Goal: Transaction & Acquisition: Purchase product/service

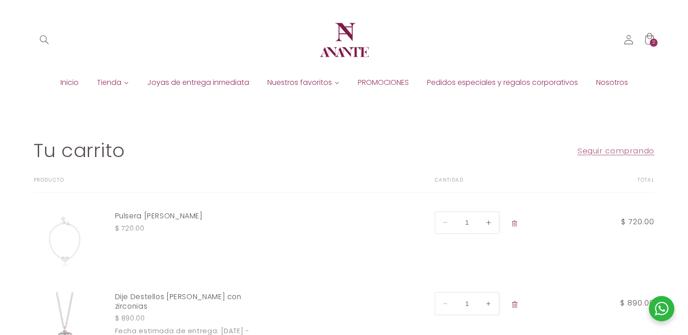
scroll to position [151, 0]
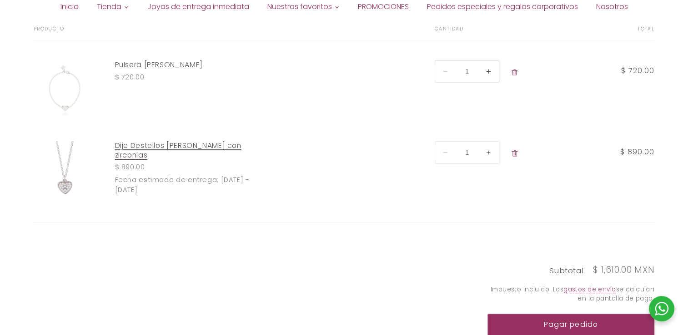
click at [191, 148] on link "Dije Destellos [PERSON_NAME] con zirconias" at bounding box center [186, 150] width 143 height 19
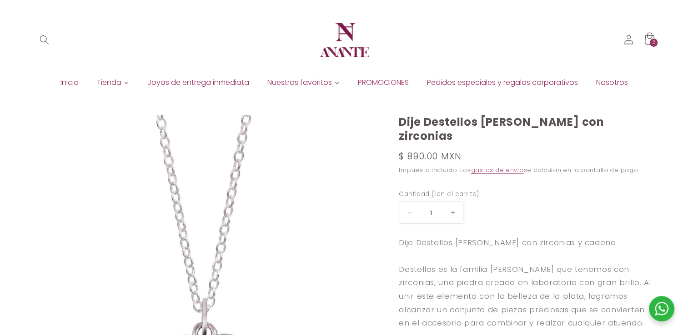
click at [651, 42] on div "2 2 artículos" at bounding box center [654, 43] width 8 height 8
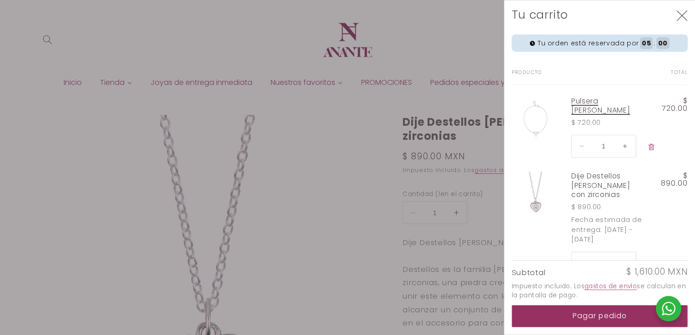
click at [597, 104] on link "Pulsera [PERSON_NAME]" at bounding box center [608, 106] width 74 height 19
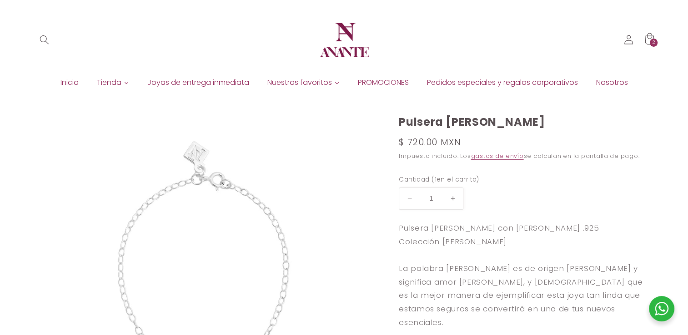
click at [71, 81] on span "Inicio" at bounding box center [69, 83] width 18 height 10
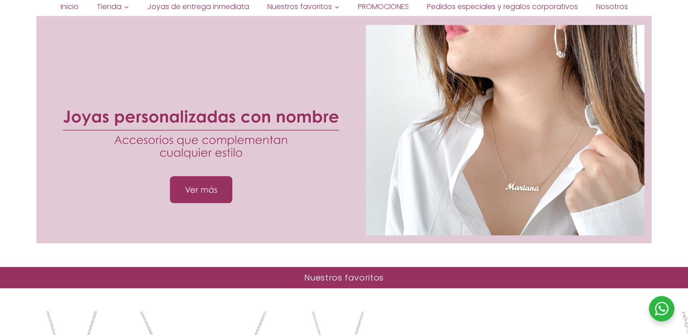
scroll to position [455, 0]
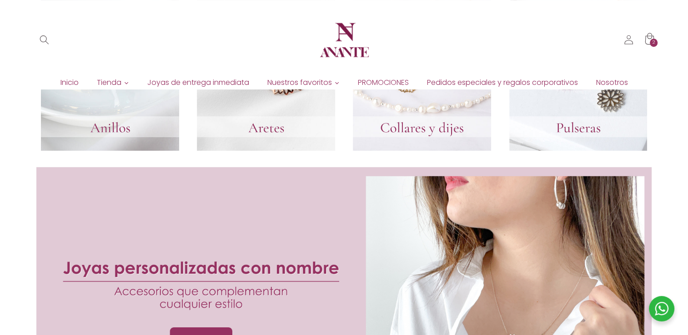
click at [542, 139] on link at bounding box center [578, 60] width 138 height 182
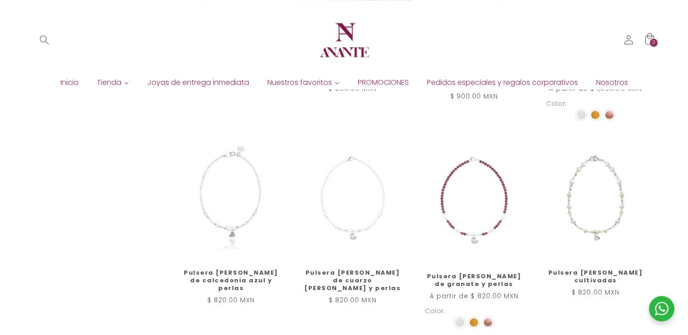
scroll to position [757, 0]
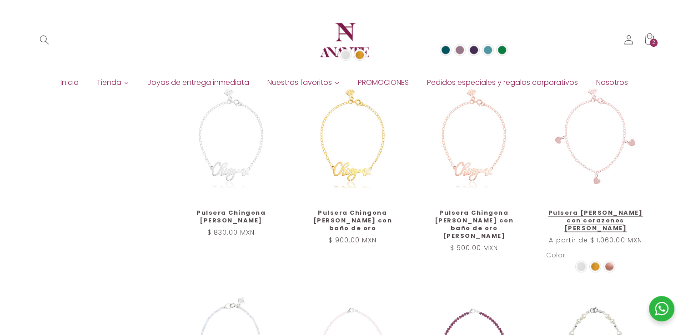
click at [608, 210] on link "Pulsera [PERSON_NAME] con corazones [PERSON_NAME]" at bounding box center [595, 221] width 99 height 23
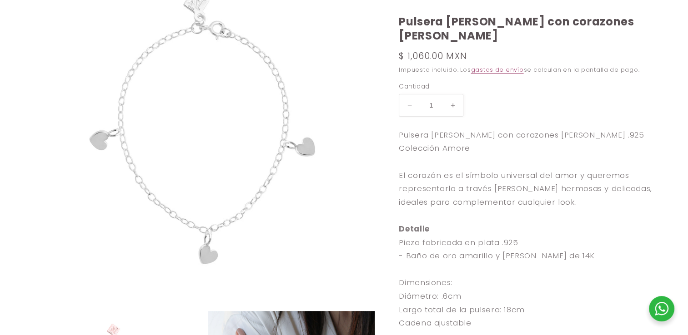
select select "{"isForProduct":true,"id":43715729752218,"title":"Plata","available":true,"pric…"
select select "{"isForProduct":false,"id":43719848558746,"title":"Plata","available":true,"pri…"
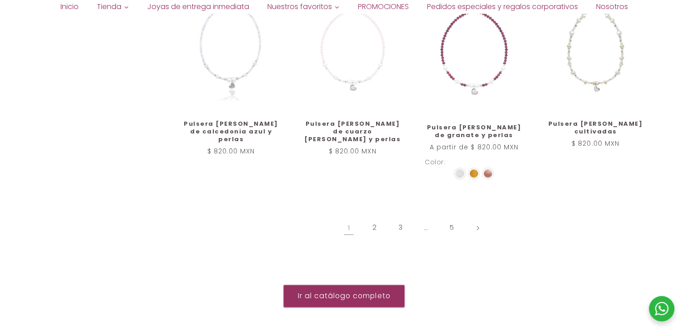
scroll to position [1060, 0]
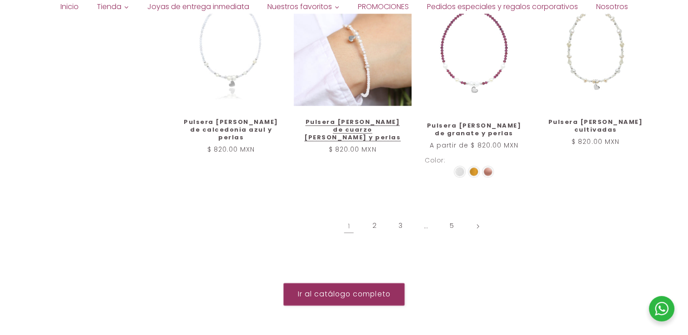
click at [362, 119] on link "Pulsera [PERSON_NAME] de cuarzo [PERSON_NAME] y perlas" at bounding box center [352, 130] width 99 height 23
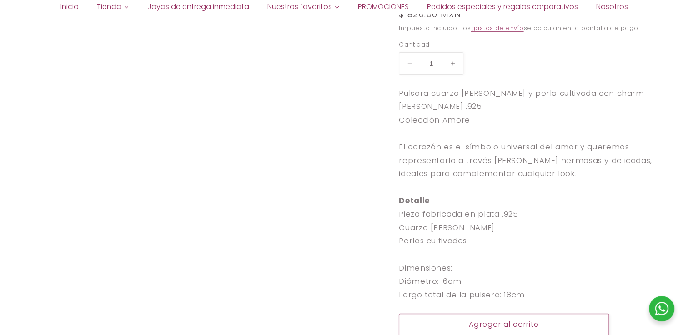
select select "{"isForProduct":false,"id":43719856259226,"title":"Plata / 5","available":true,…"
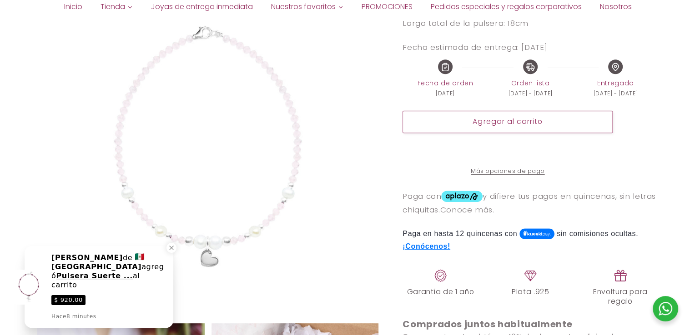
scroll to position [455, 0]
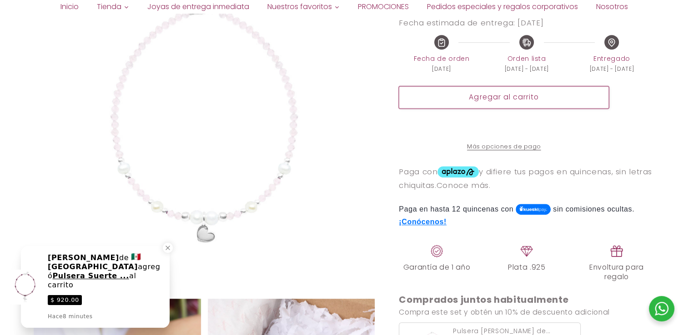
click at [504, 105] on button "Agregar al carrito" at bounding box center [504, 97] width 210 height 22
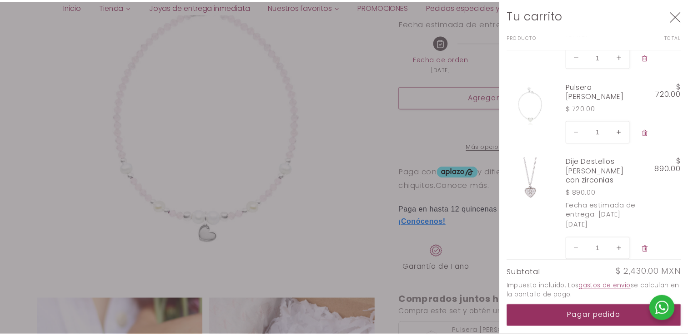
scroll to position [0, 0]
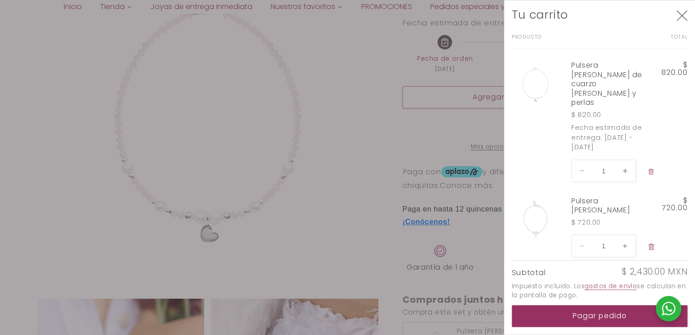
click at [286, 125] on div at bounding box center [347, 167] width 695 height 335
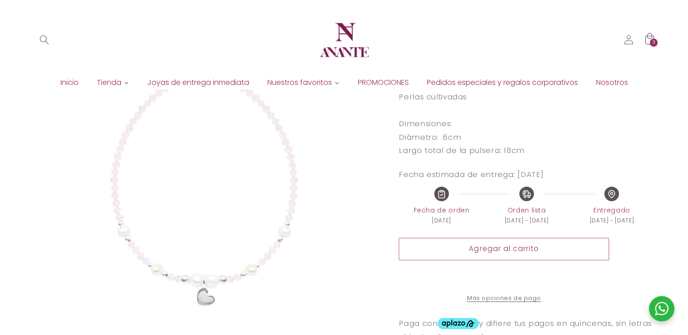
scroll to position [151, 0]
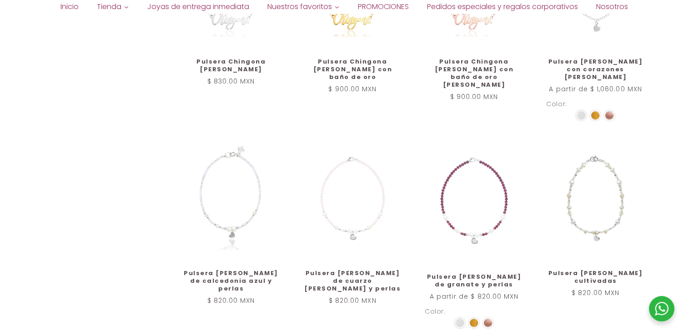
scroll to position [1060, 0]
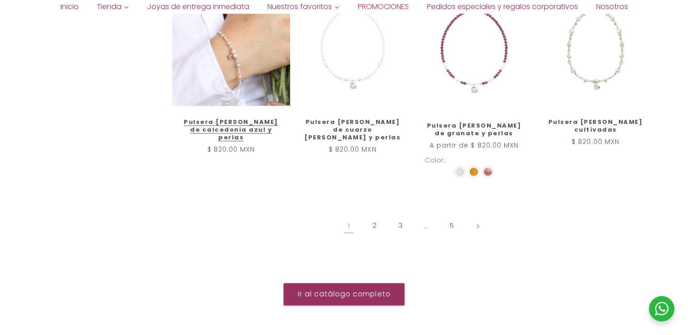
click at [240, 119] on link "Pulsera corazón Amore de calcedonia azul y perlas" at bounding box center [231, 130] width 99 height 23
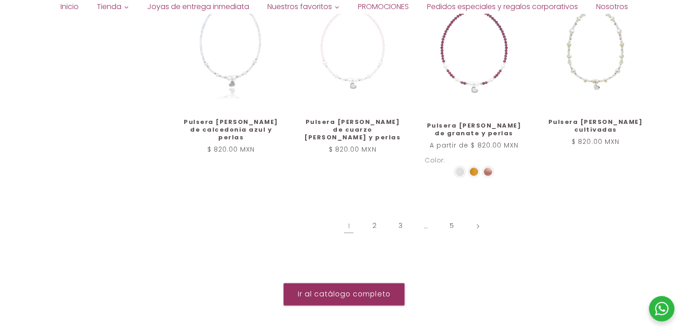
scroll to position [1212, 0]
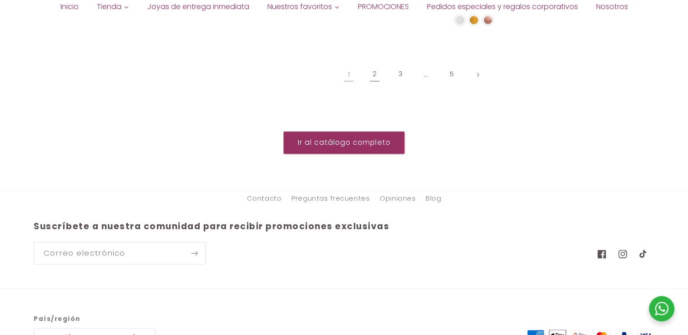
click at [369, 68] on link "2" at bounding box center [374, 74] width 21 height 21
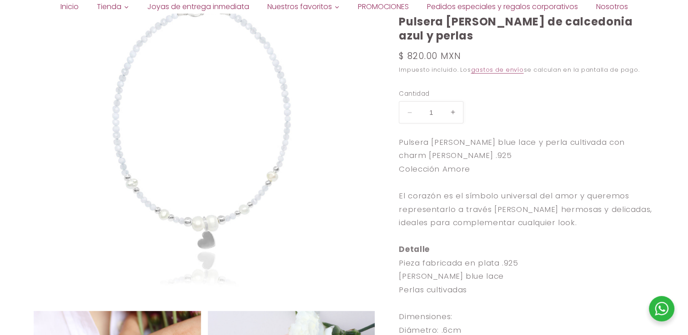
select select "{"isForProduct":false,"id":43719856259226,"title":"Plata / 5","available":true,…"
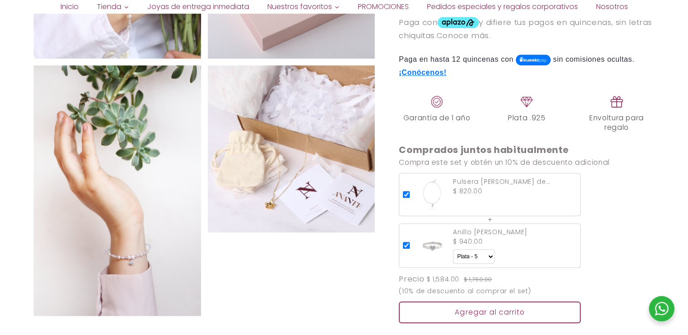
scroll to position [606, 0]
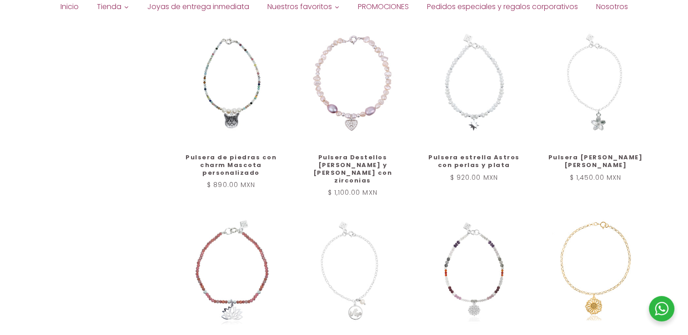
scroll to position [923, 0]
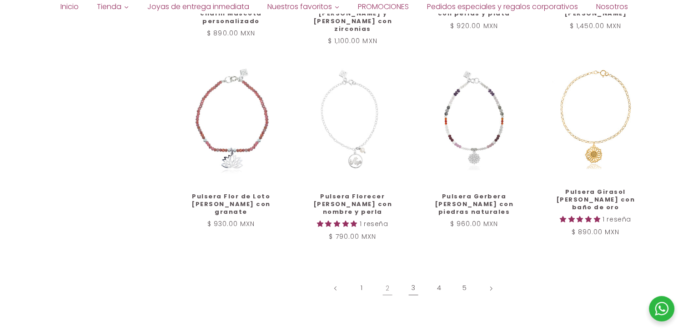
click at [410, 284] on link "3" at bounding box center [413, 288] width 21 height 21
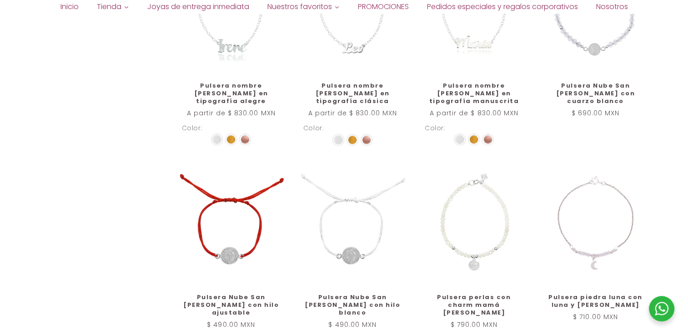
scroll to position [1061, 0]
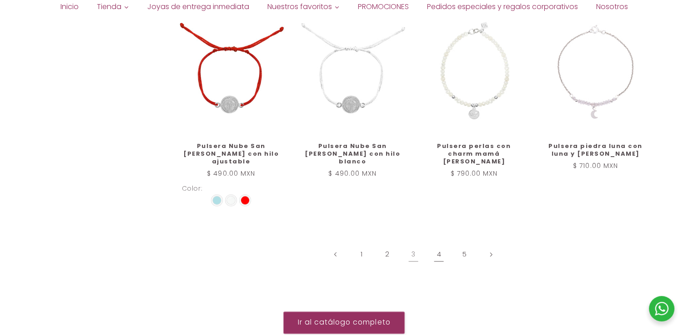
click at [440, 245] on link "4" at bounding box center [438, 255] width 21 height 21
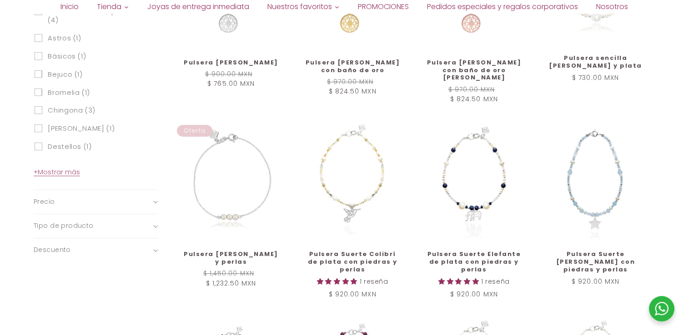
scroll to position [620, 0]
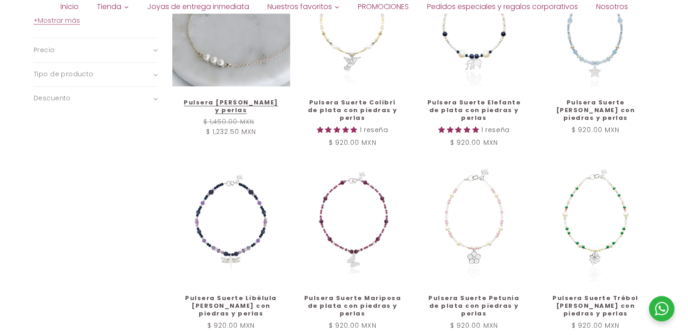
click at [234, 99] on link "Pulsera [PERSON_NAME] y perlas" at bounding box center [231, 106] width 99 height 15
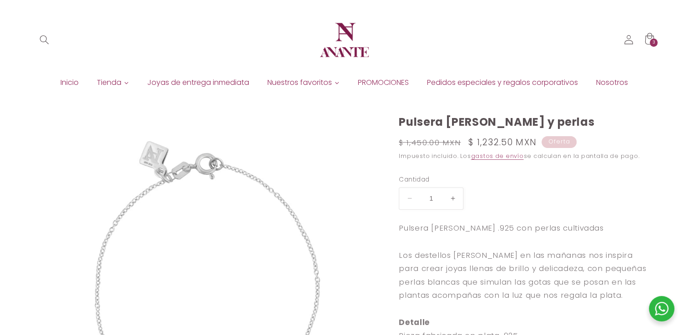
scroll to position [151, 0]
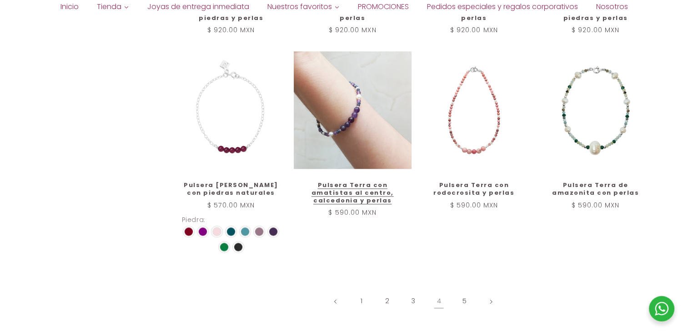
scroll to position [916, 0]
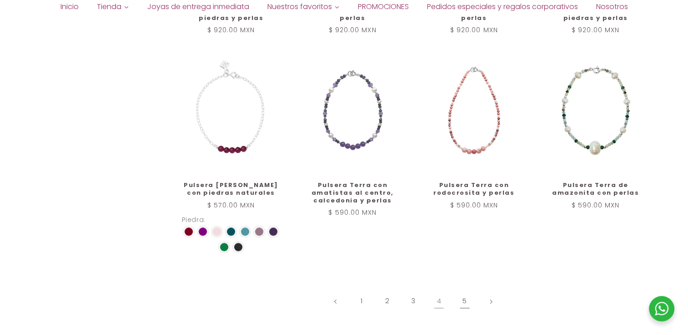
click at [456, 291] on link "5" at bounding box center [464, 301] width 21 height 21
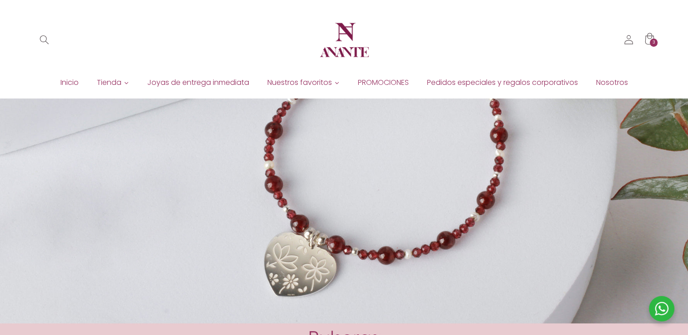
click at [651, 43] on div "3 3 artículos" at bounding box center [654, 43] width 8 height 8
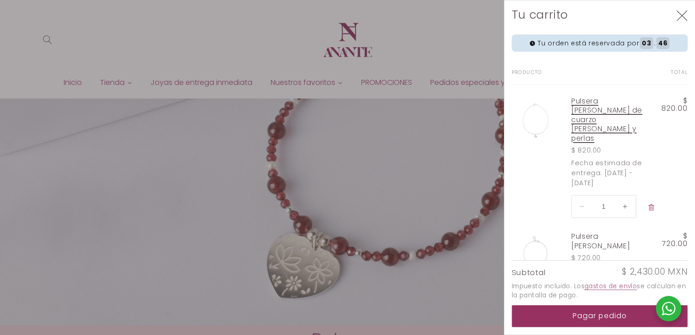
click at [605, 122] on link "Pulsera [PERSON_NAME] de cuarzo [PERSON_NAME] y perlas" at bounding box center [608, 120] width 74 height 46
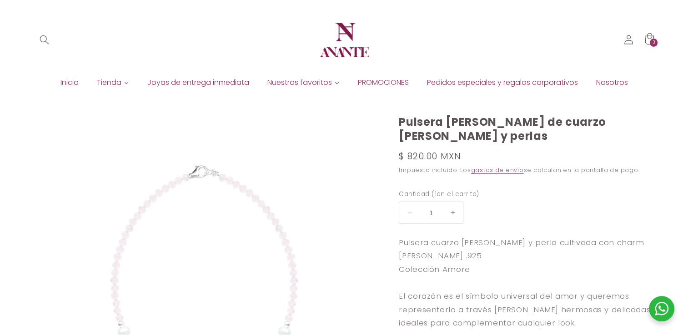
select select "{"isForProduct":false,"id":43719856259226,"title":"Plata / 5","available":true,…"
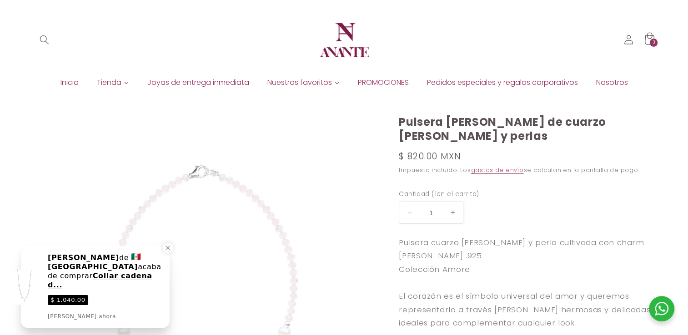
click at [656, 40] on div "3 3 artículos" at bounding box center [654, 43] width 8 height 8
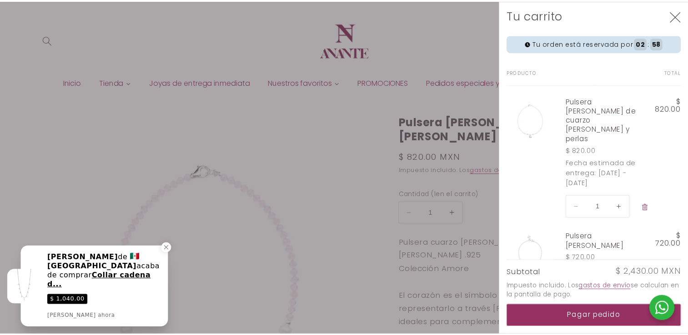
scroll to position [150, 0]
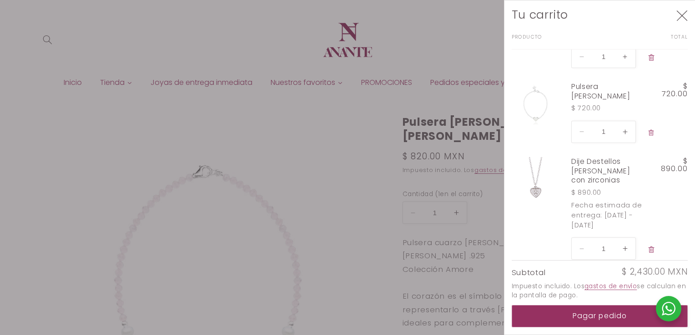
click at [305, 175] on div at bounding box center [347, 167] width 695 height 335
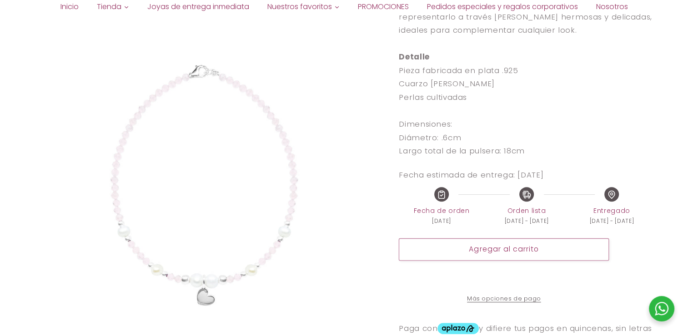
scroll to position [303, 0]
click at [254, 226] on img at bounding box center [204, 185] width 341 height 341
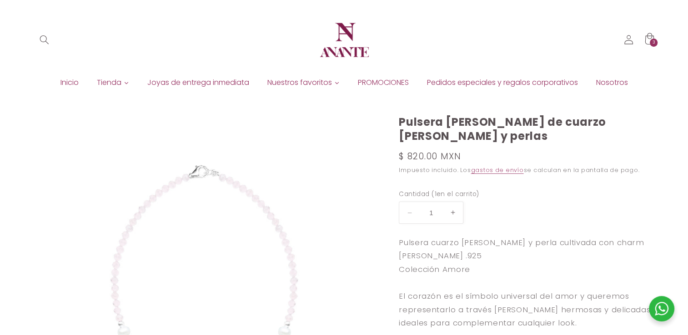
scroll to position [151, 0]
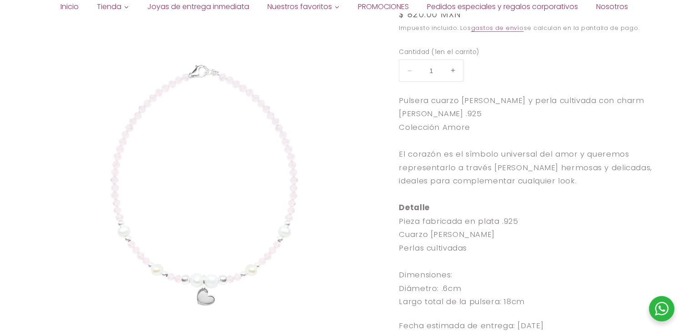
click at [276, 211] on img at bounding box center [204, 185] width 341 height 341
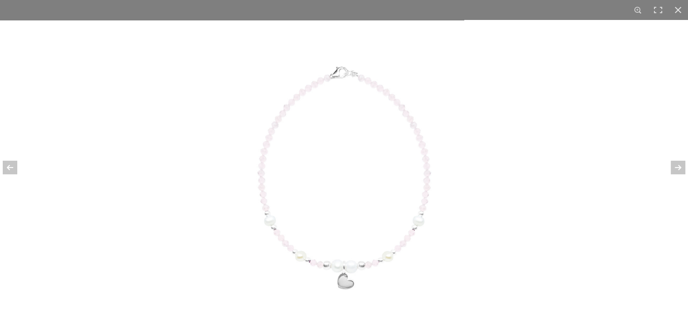
click at [276, 241] on img at bounding box center [343, 177] width 315 height 315
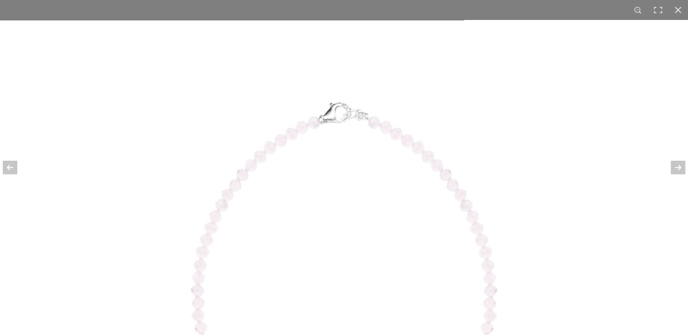
click at [380, 226] on img at bounding box center [343, 298] width 557 height 557
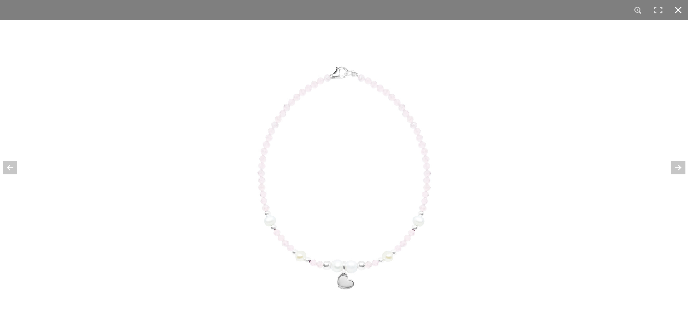
click at [675, 13] on div at bounding box center [678, 10] width 20 height 20
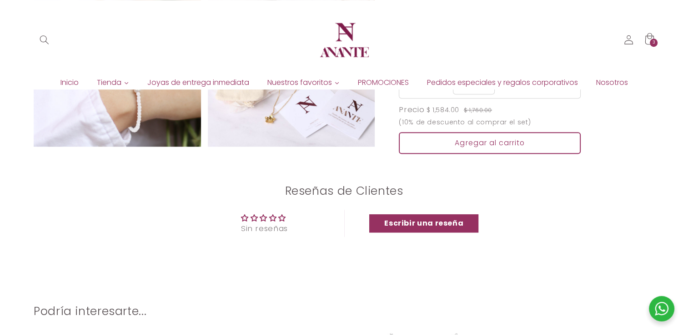
scroll to position [757, 0]
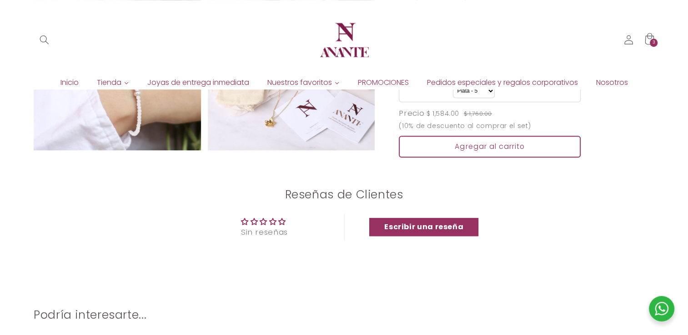
click at [118, 128] on img at bounding box center [117, 66] width 167 height 167
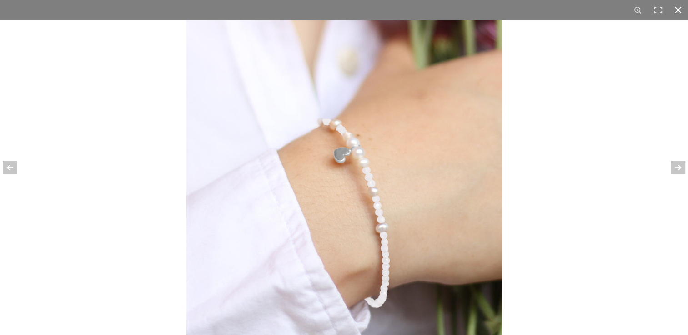
click at [610, 155] on div at bounding box center [530, 187] width 688 height 335
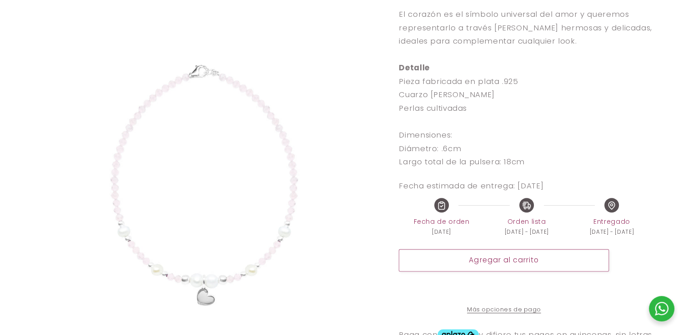
scroll to position [0, 0]
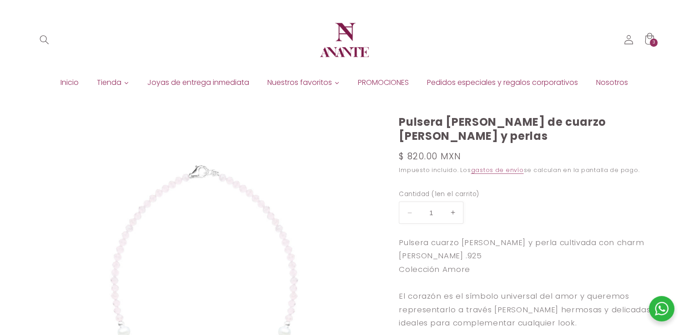
click at [74, 83] on span "Inicio" at bounding box center [69, 83] width 18 height 10
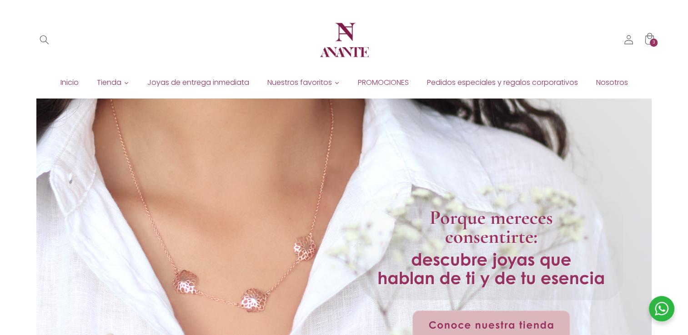
click at [71, 81] on span "Inicio" at bounding box center [69, 83] width 18 height 10
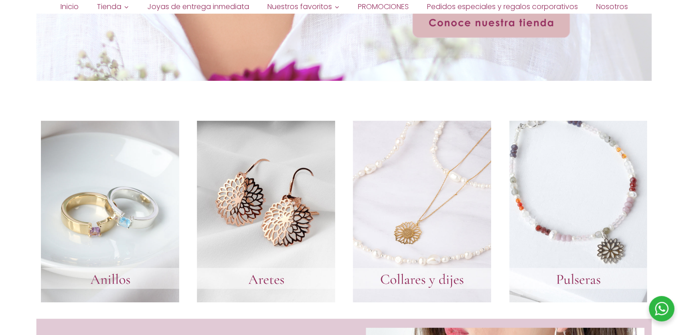
scroll to position [455, 0]
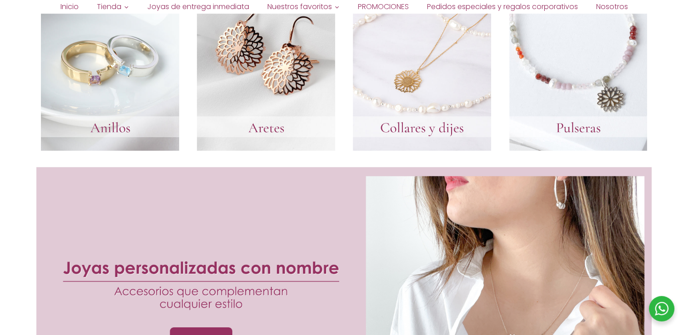
click at [541, 116] on link at bounding box center [578, 60] width 138 height 182
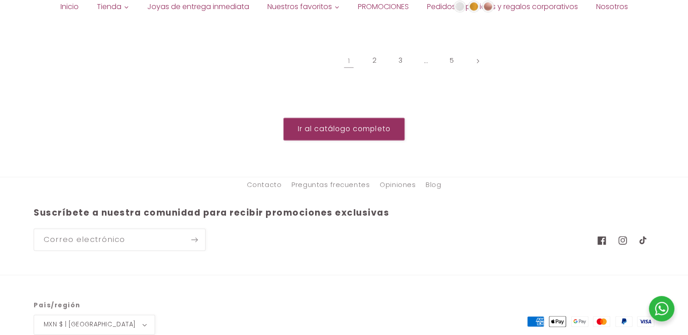
scroll to position [1075, 0]
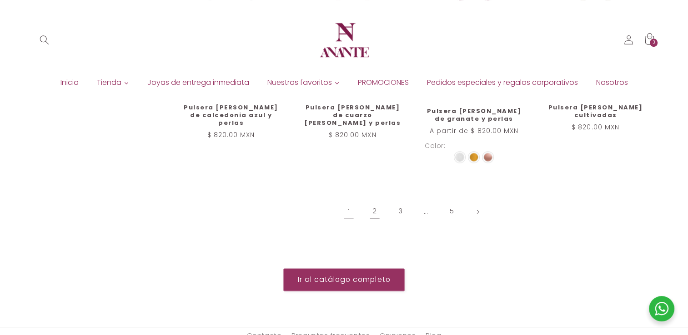
click at [374, 210] on link "2" at bounding box center [374, 211] width 21 height 21
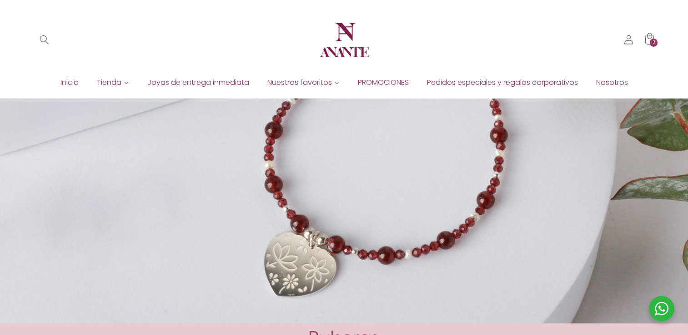
scroll to position [316, 0]
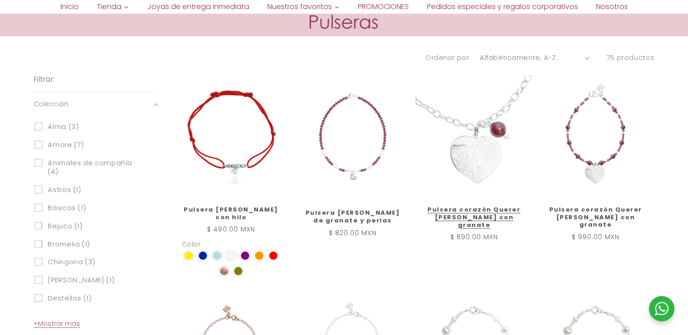
click at [515, 206] on link "Pulsera corazón Querer [PERSON_NAME] con granate" at bounding box center [474, 217] width 99 height 23
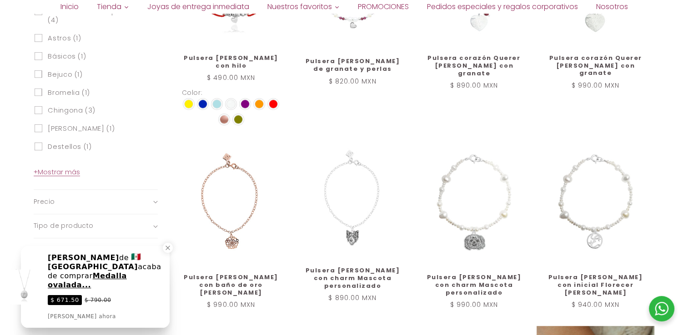
scroll to position [620, 0]
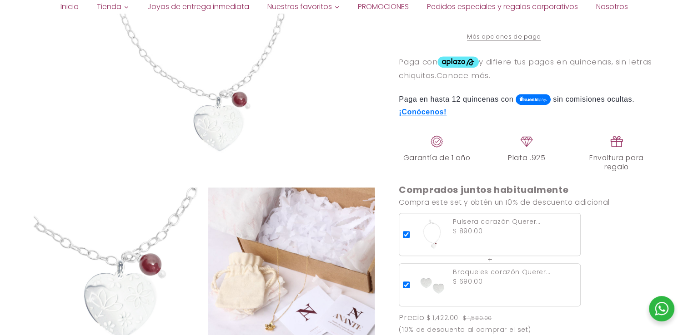
scroll to position [757, 0]
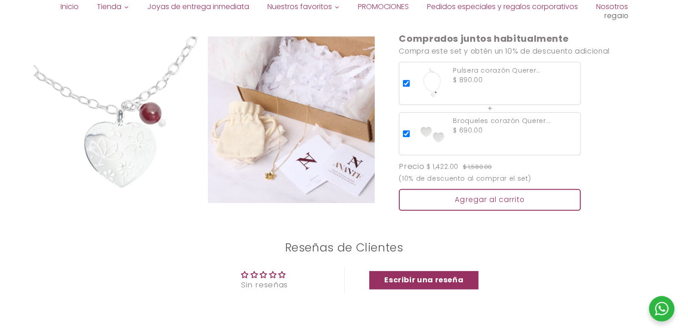
click at [162, 135] on img at bounding box center [117, 119] width 167 height 167
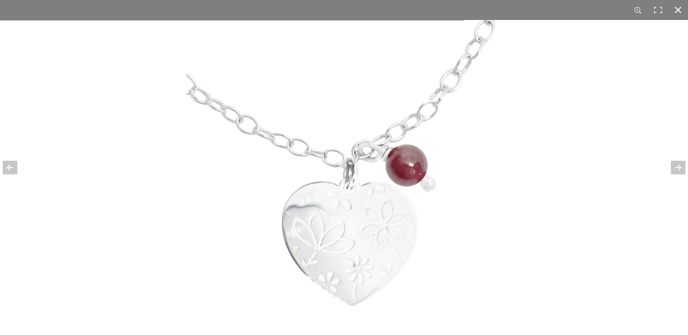
click at [560, 205] on div at bounding box center [530, 187] width 688 height 335
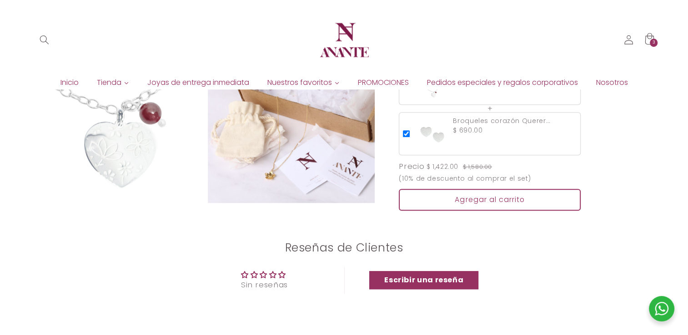
click at [491, 200] on div "Agregar al carrito" at bounding box center [490, 200] width 182 height 22
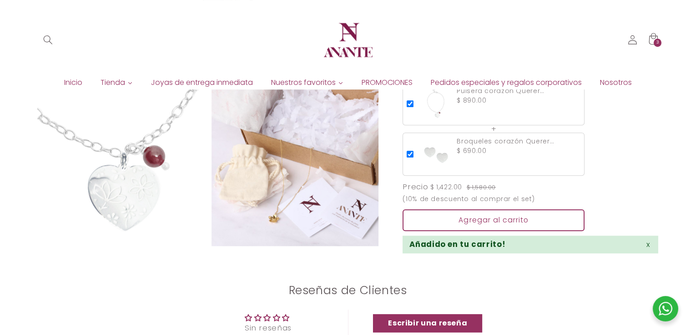
scroll to position [455, 0]
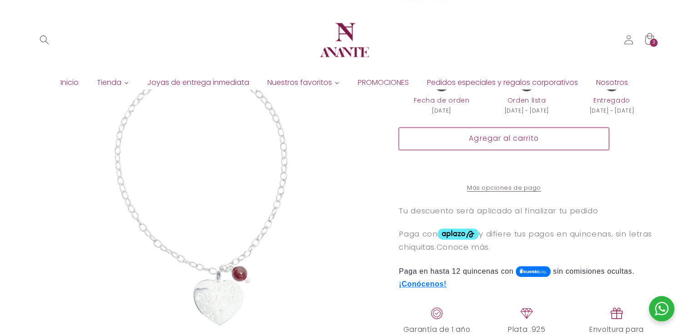
click at [513, 145] on button "Agregar al carrito" at bounding box center [504, 139] width 210 height 22
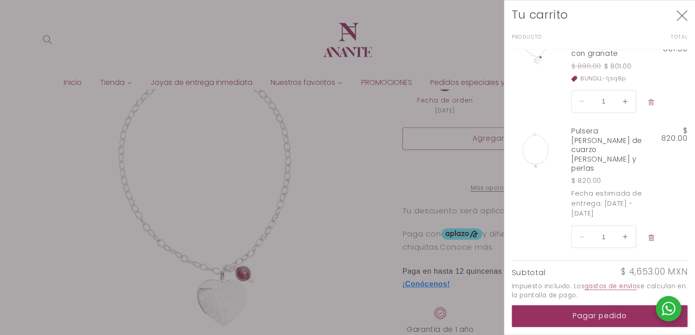
scroll to position [160, 0]
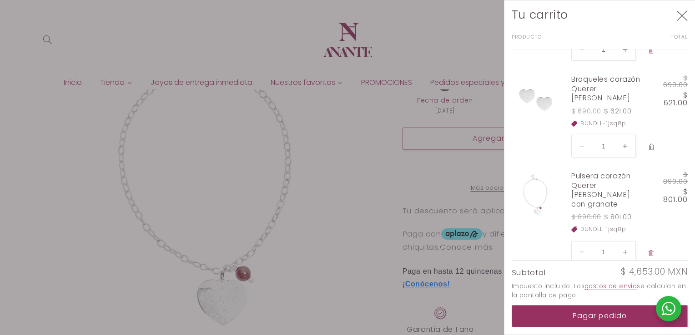
click at [648, 144] on icon "Eliminar Broqueles corazón Querer de plata" at bounding box center [650, 147] width 7 height 7
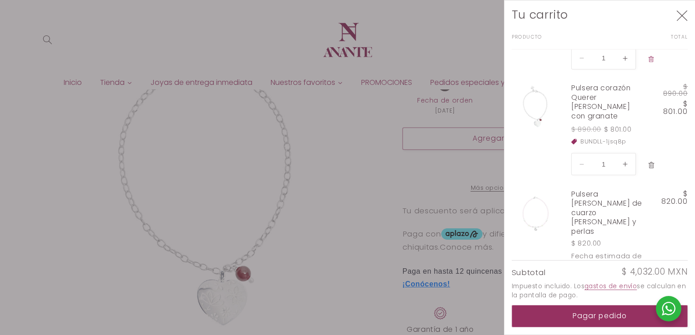
scroll to position [0, 0]
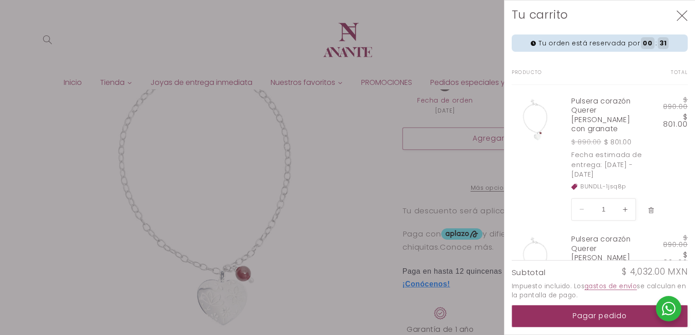
click at [655, 201] on button "Eliminar Pulsera corazón Querer cadena de plata con granate" at bounding box center [651, 211] width 17 height 20
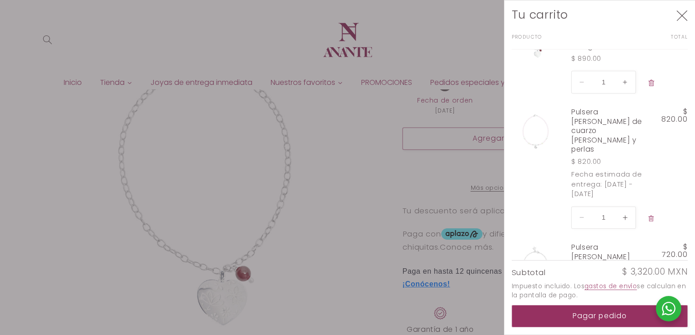
scroll to position [235, 0]
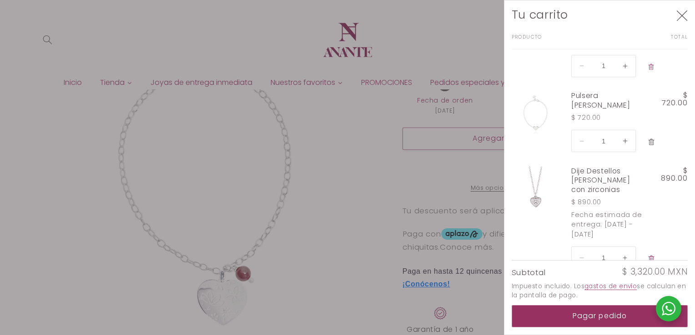
click at [649, 139] on icon "Eliminar Pulsera Maite cadena de plata" at bounding box center [651, 142] width 6 height 6
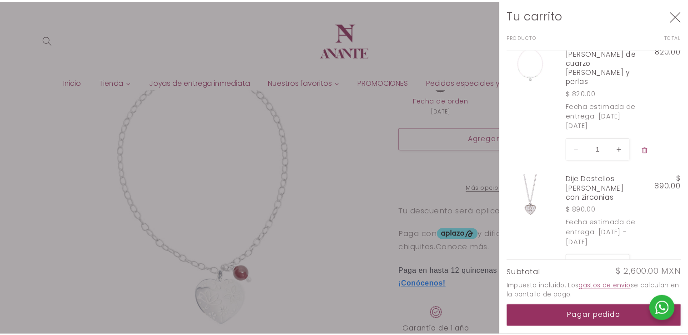
scroll to position [0, 0]
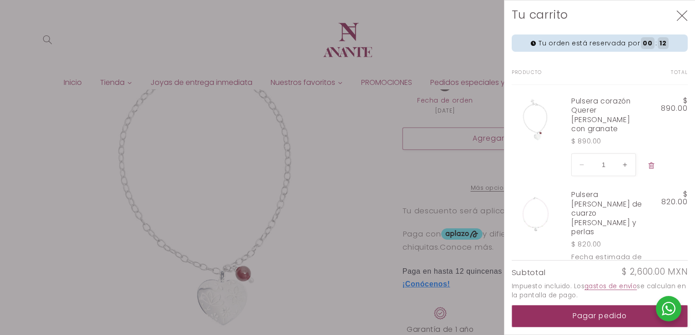
click at [95, 190] on div at bounding box center [347, 167] width 695 height 335
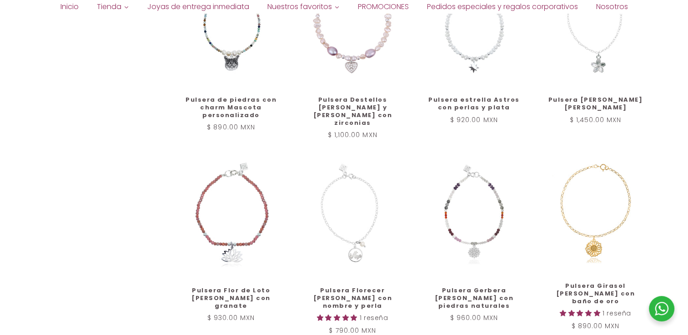
scroll to position [677, 0]
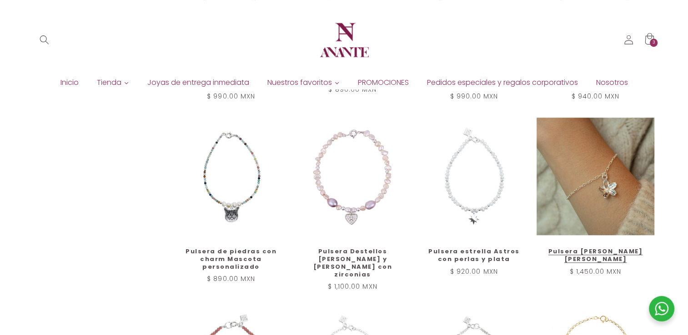
click at [623, 248] on link "Pulsera [PERSON_NAME] [PERSON_NAME]" at bounding box center [595, 255] width 99 height 15
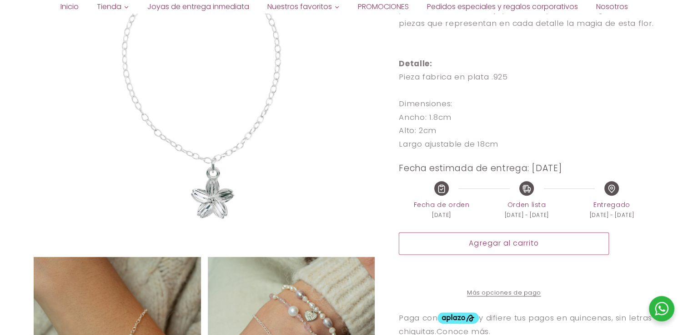
scroll to position [455, 0]
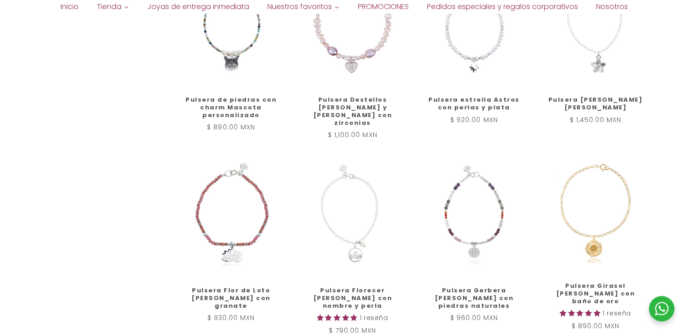
scroll to position [980, 0]
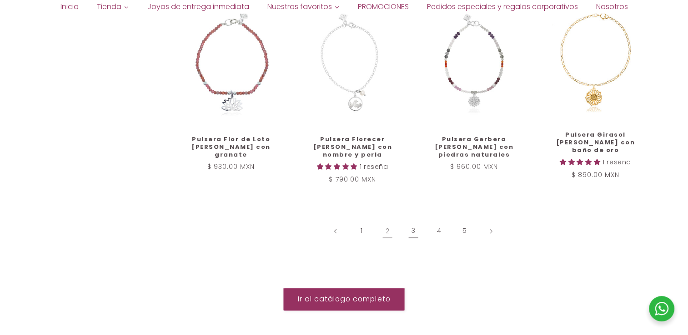
click at [411, 224] on link "3" at bounding box center [413, 231] width 21 height 21
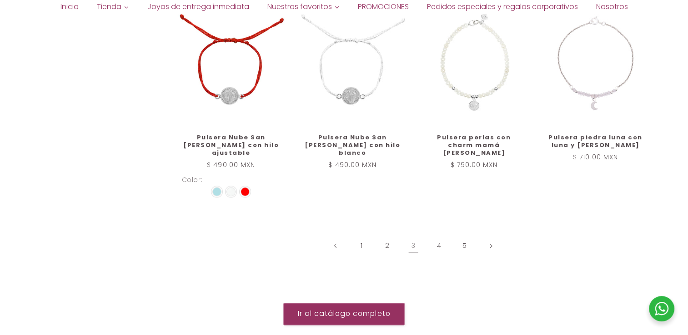
scroll to position [1075, 0]
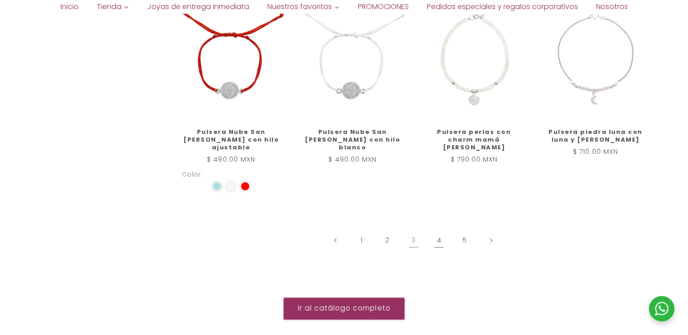
click at [438, 230] on link "4" at bounding box center [438, 240] width 21 height 21
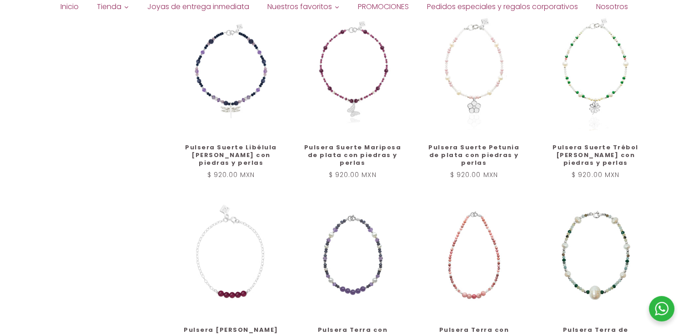
scroll to position [923, 0]
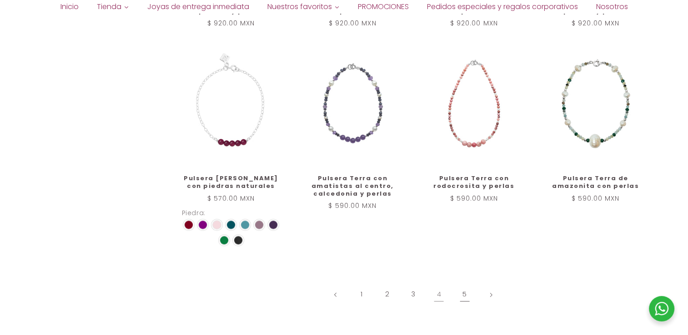
click at [464, 287] on link "5" at bounding box center [464, 295] width 21 height 21
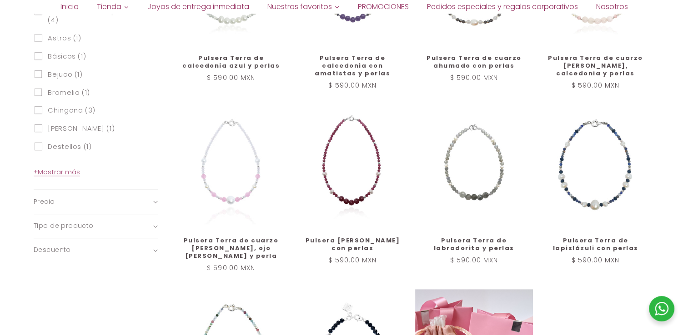
scroll to position [620, 0]
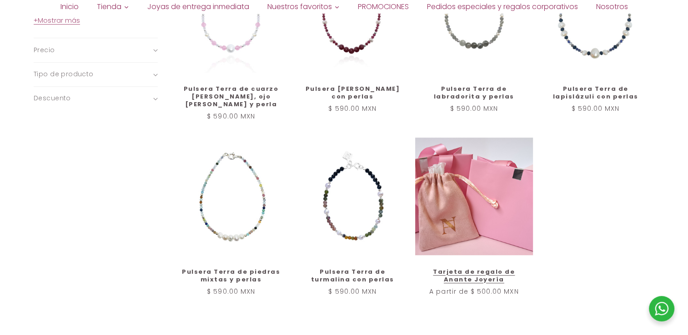
click at [511, 269] on link "Tarjeta de regalo de Anante Joyería" at bounding box center [474, 276] width 99 height 15
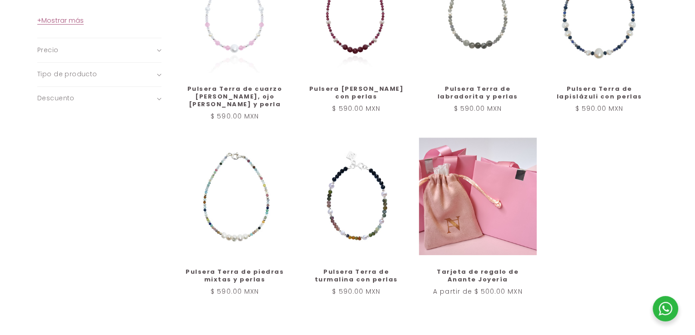
scroll to position [0, 0]
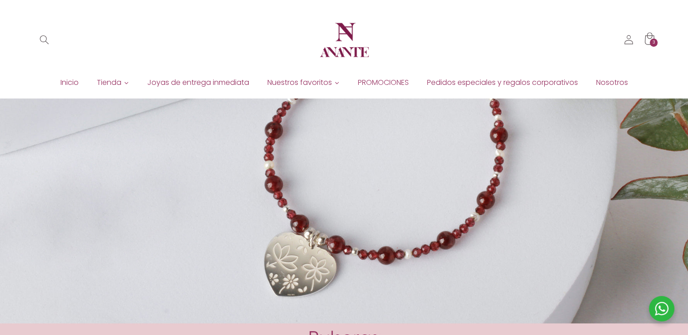
click at [656, 37] on icon at bounding box center [649, 40] width 22 height 22
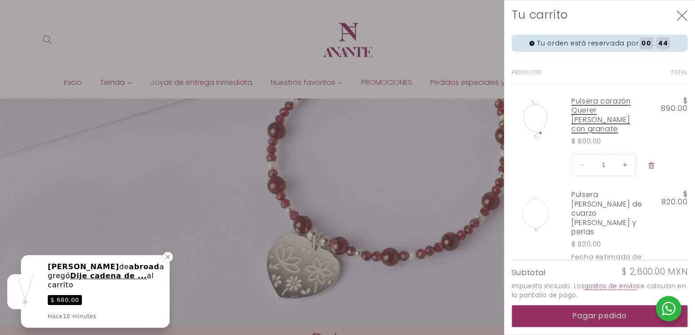
click at [610, 112] on link "Pulsera corazón Querer [PERSON_NAME] con granate" at bounding box center [608, 115] width 74 height 37
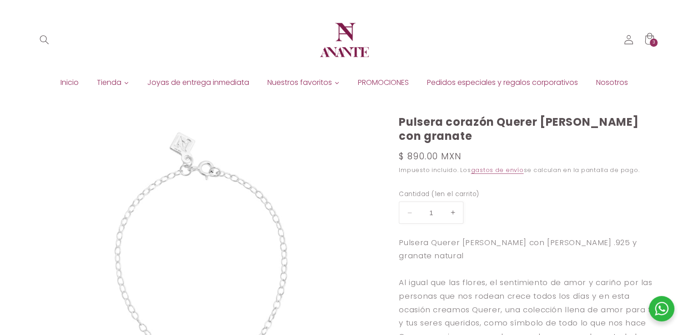
scroll to position [151, 0]
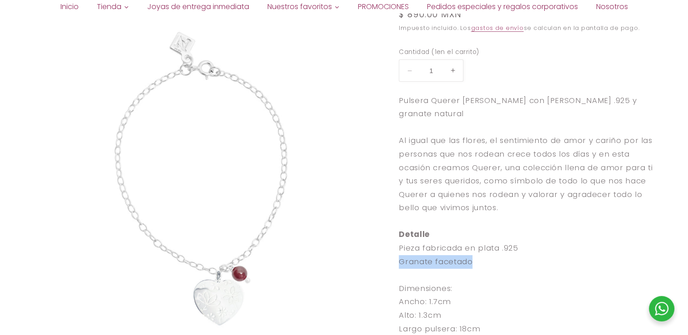
drag, startPoint x: 470, startPoint y: 262, endPoint x: 392, endPoint y: 255, distance: 78.0
copy div "Granate facetado"
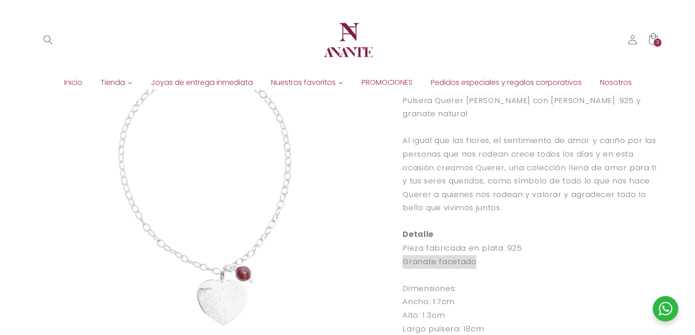
scroll to position [0, 0]
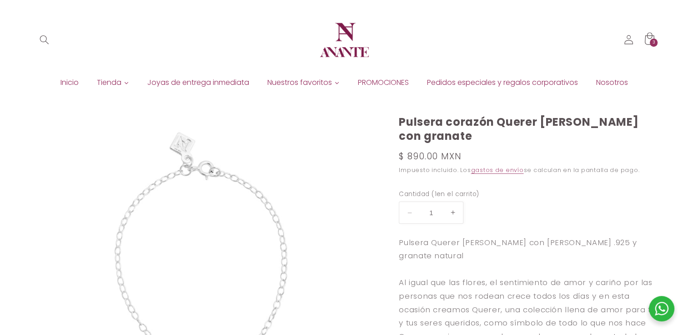
click at [646, 40] on icon at bounding box center [649, 40] width 22 height 22
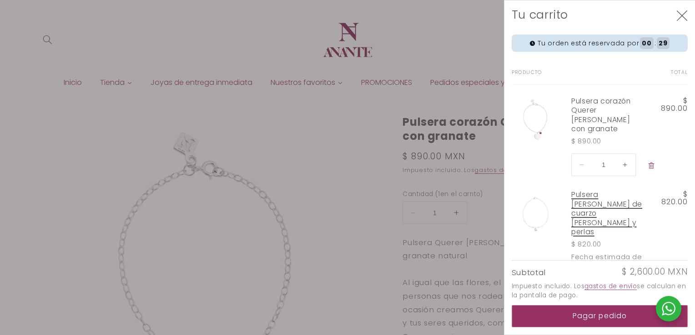
scroll to position [159, 0]
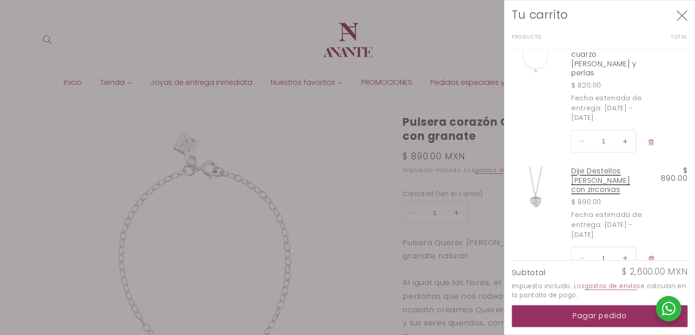
click at [592, 167] on link "Dije Destellos [PERSON_NAME] con zirconias" at bounding box center [608, 181] width 74 height 28
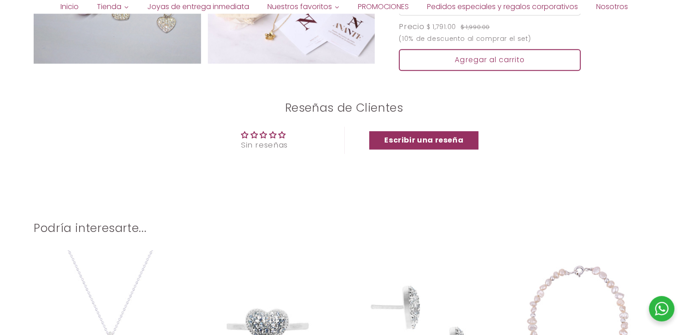
scroll to position [1061, 0]
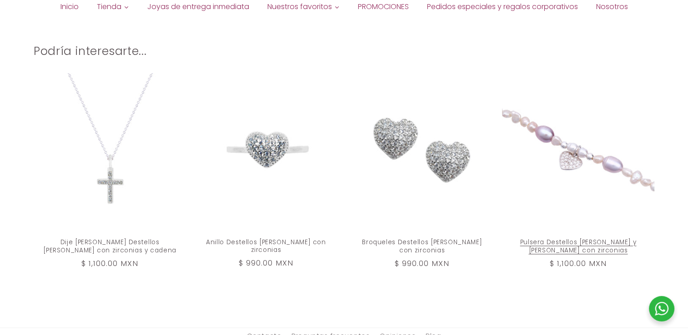
click at [560, 239] on link "Pulsera Destellos [PERSON_NAME] y [PERSON_NAME] con zirconias" at bounding box center [577, 247] width 133 height 16
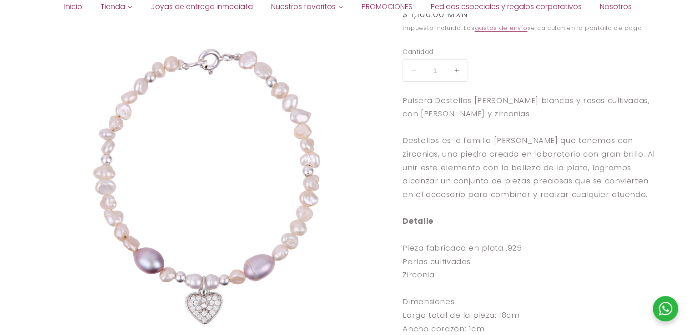
scroll to position [303, 0]
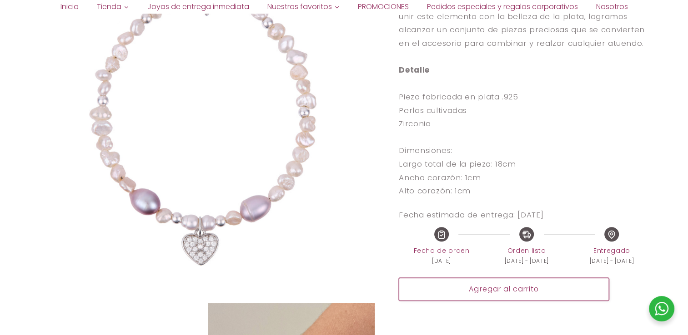
click at [511, 287] on button "Agregar al carrito" at bounding box center [504, 289] width 210 height 22
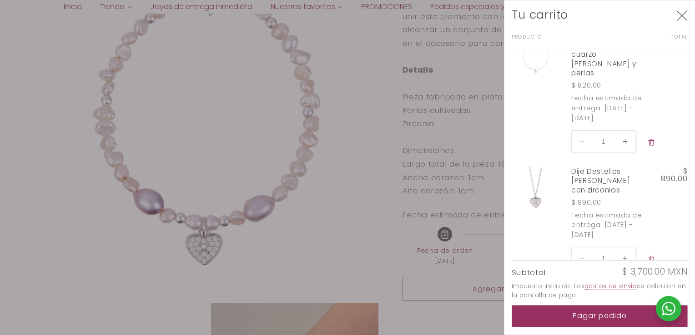
scroll to position [98, 0]
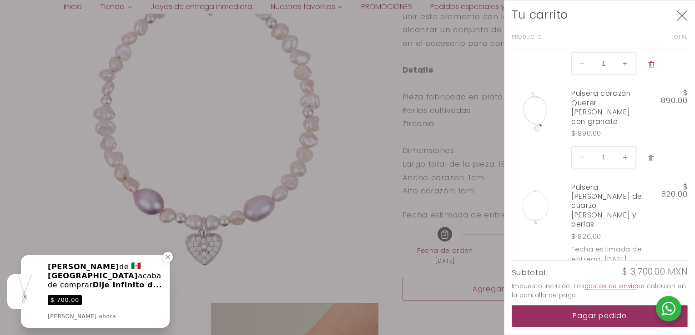
click at [653, 154] on button "Eliminar Pulsera corazón Querer cadena de plata con granate" at bounding box center [651, 159] width 17 height 20
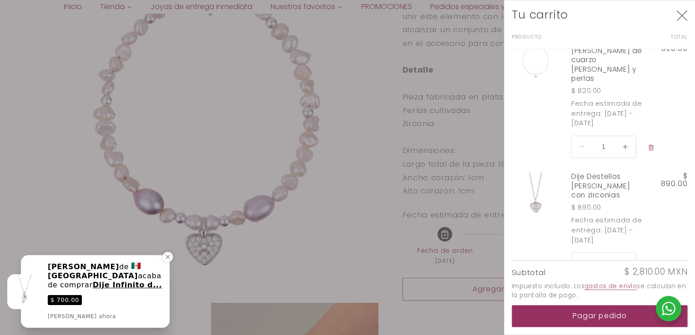
scroll to position [151, 0]
click at [651, 144] on icon "Eliminar Pulsera corazón Amore de cuarzo rosa y perlas" at bounding box center [650, 147] width 7 height 7
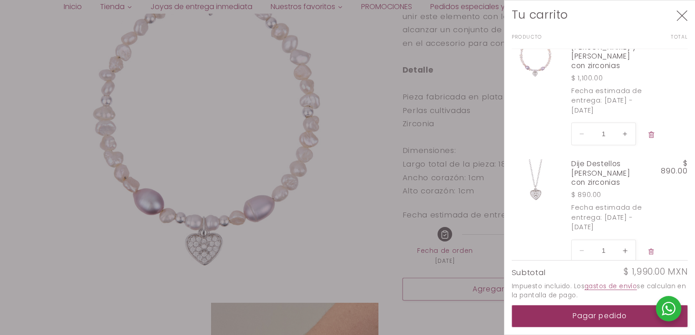
scroll to position [48, 0]
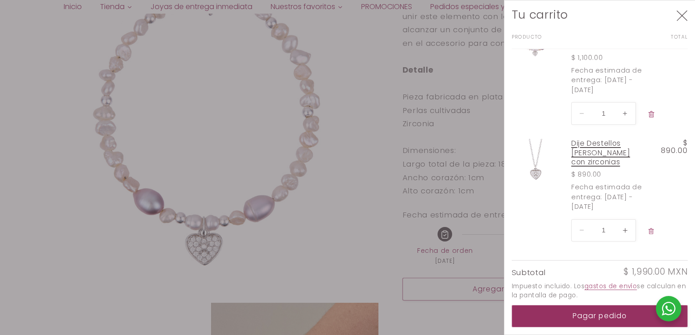
click at [584, 157] on link "Dije Destellos [PERSON_NAME] con zirconias" at bounding box center [608, 153] width 74 height 28
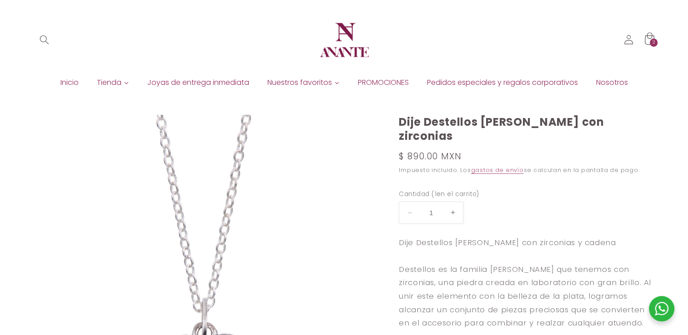
click at [652, 41] on span "2" at bounding box center [653, 43] width 3 height 8
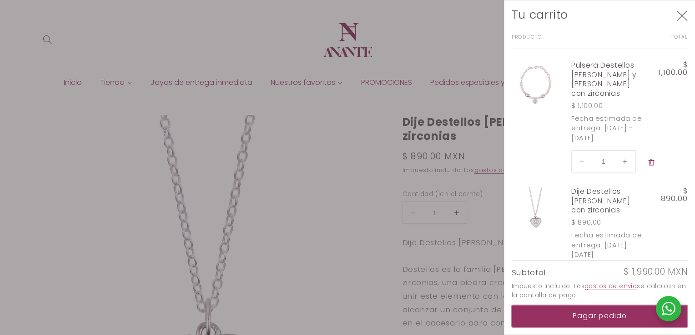
click at [590, 308] on button "Pagar pedido" at bounding box center [599, 316] width 176 height 22
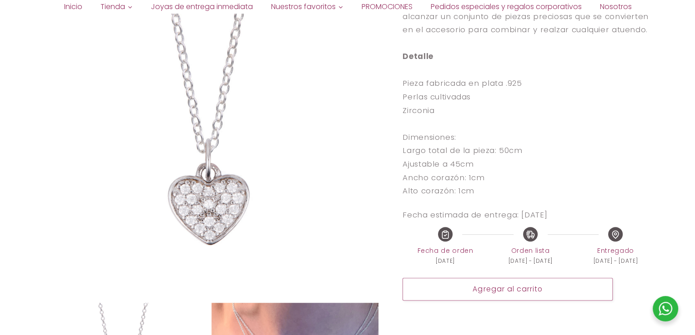
scroll to position [455, 0]
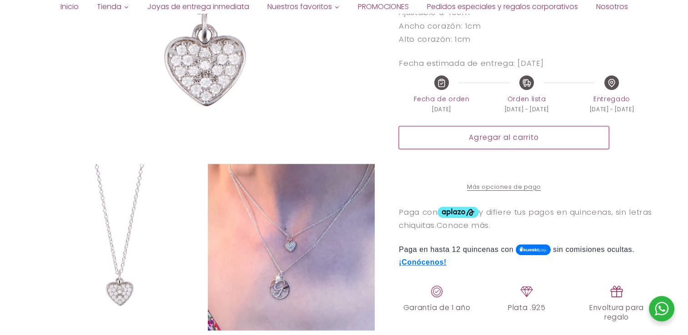
click at [529, 140] on button "Agregar al carrito" at bounding box center [504, 137] width 210 height 22
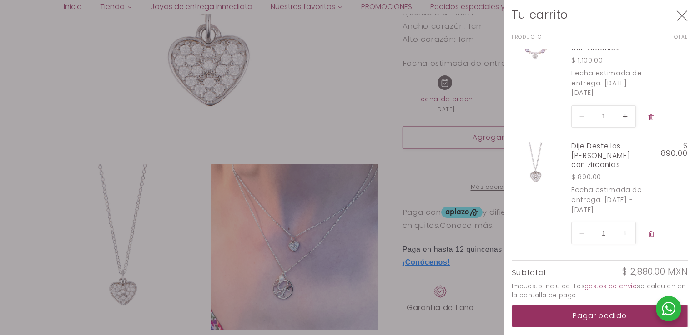
scroll to position [165, 0]
click at [651, 233] on icon "Eliminar Dije Destellos corazón de plata con zirconias" at bounding box center [650, 231] width 7 height 7
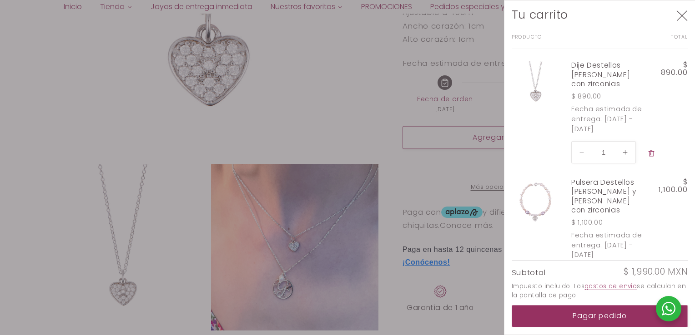
scroll to position [0, 0]
click at [650, 155] on icon "Eliminar Dije Destellos corazón de plata con zirconias" at bounding box center [651, 153] width 6 height 6
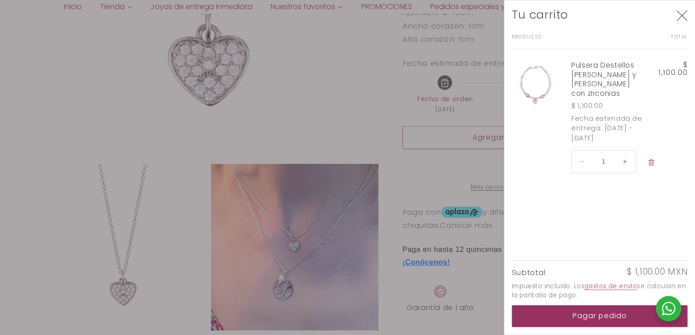
click at [71, 76] on div at bounding box center [347, 167] width 695 height 335
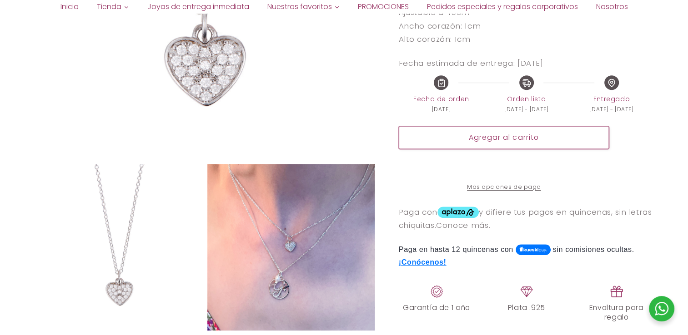
click at [583, 134] on button "Agregar al carrito" at bounding box center [504, 137] width 210 height 22
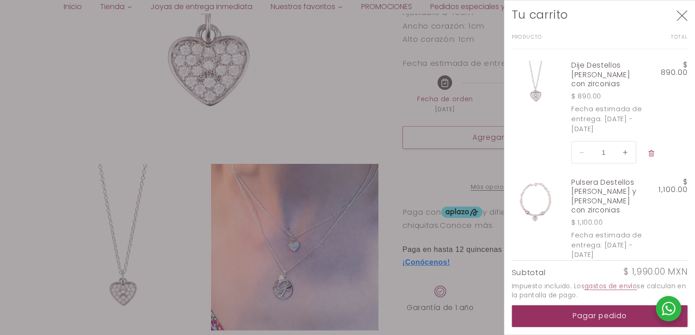
scroll to position [48, 0]
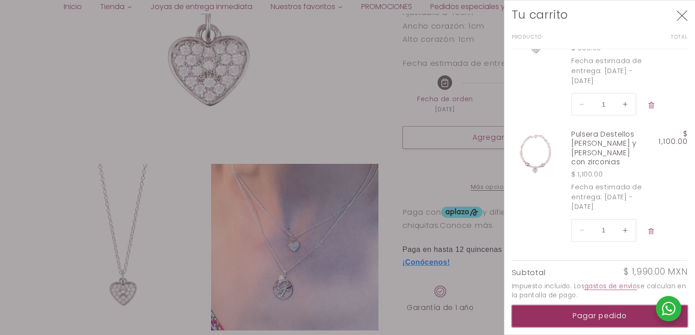
click at [617, 321] on button "Pagar pedido" at bounding box center [599, 316] width 176 height 22
